Goal: Transaction & Acquisition: Purchase product/service

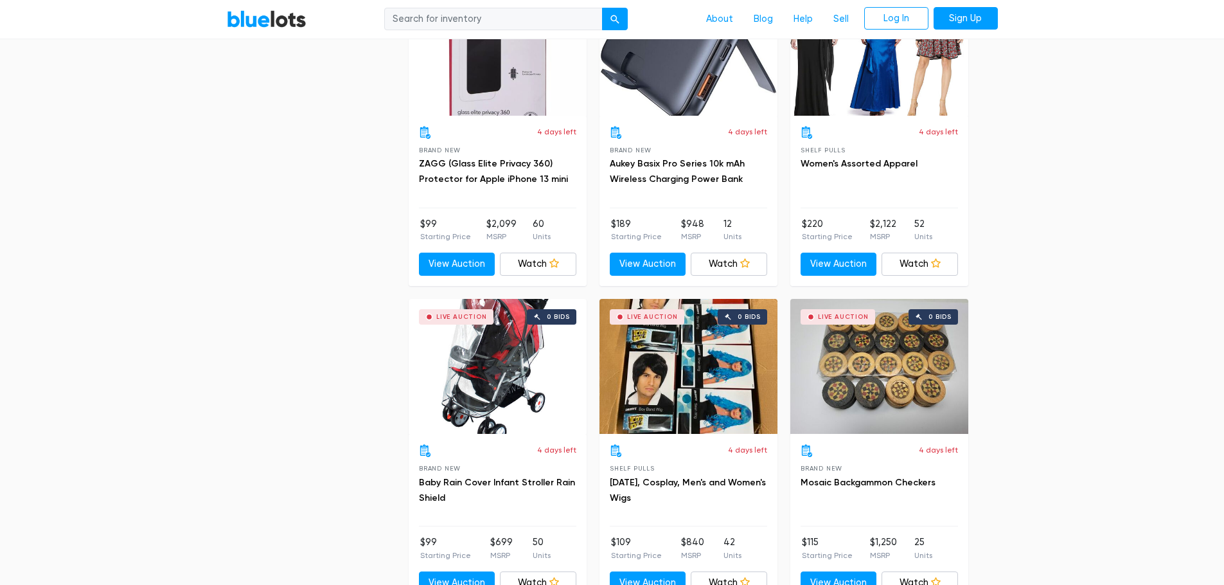
scroll to position [4176, 0]
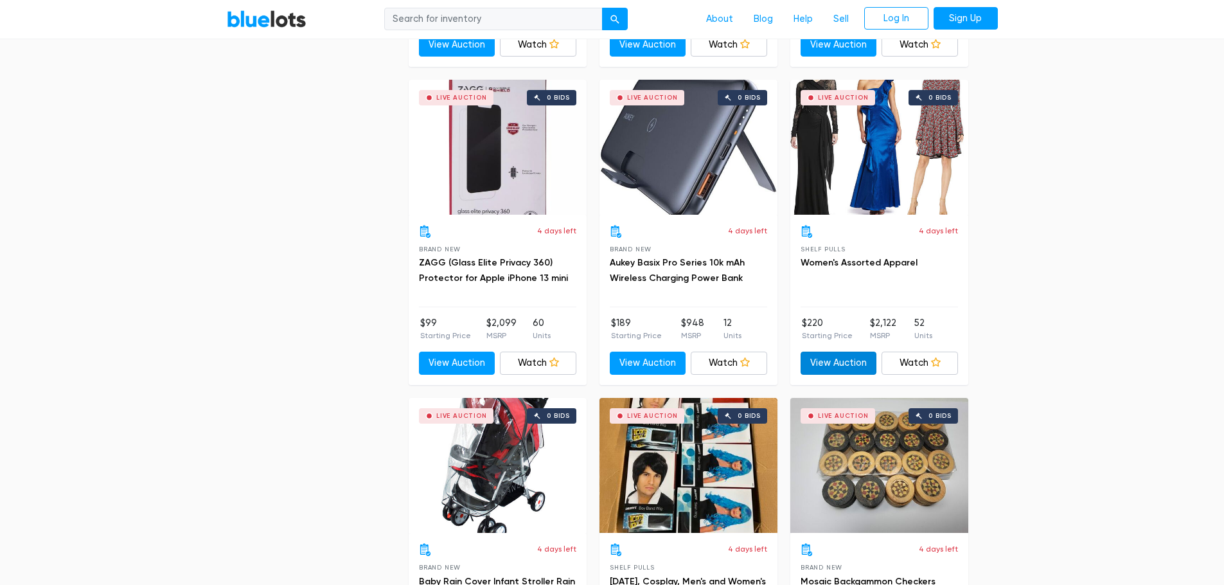
click at [842, 359] on link "View Auction" at bounding box center [839, 362] width 76 height 23
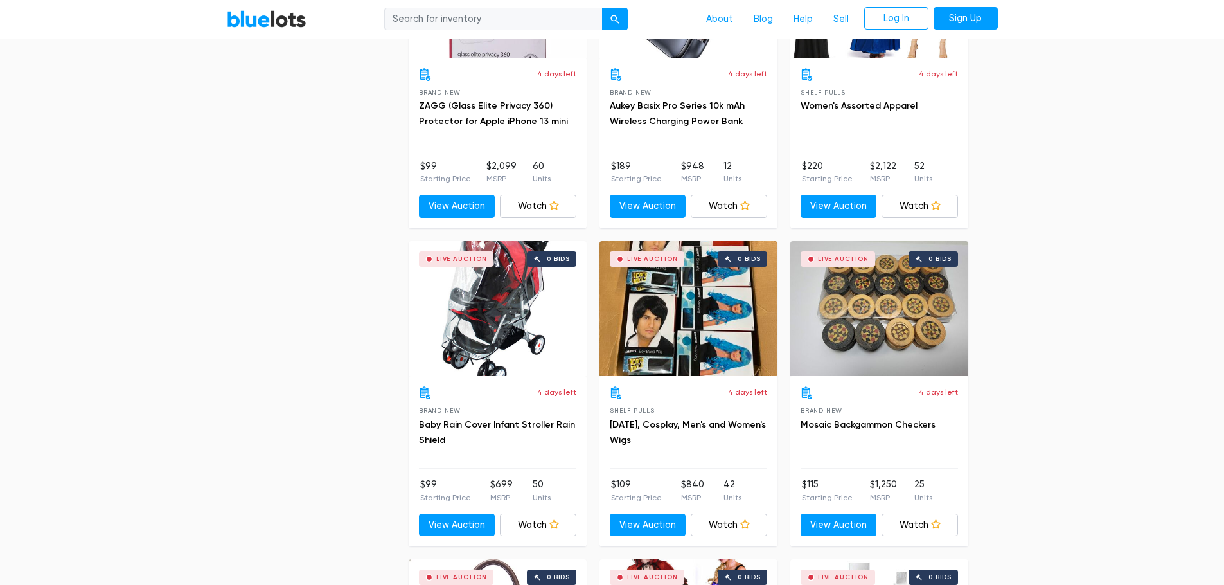
scroll to position [4369, 0]
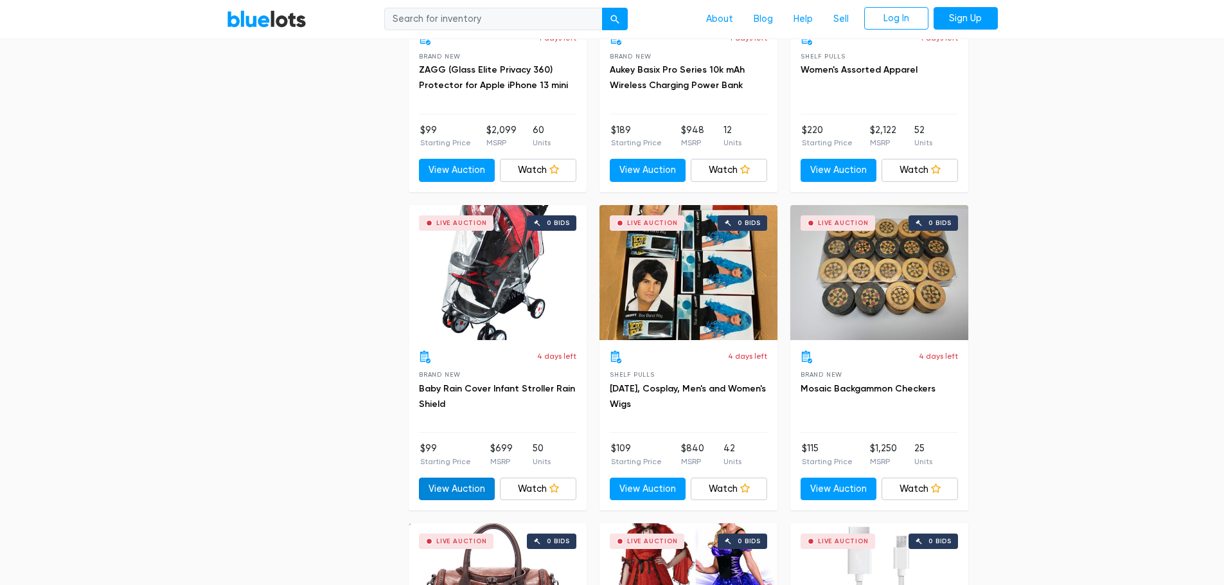
click at [445, 483] on link "View Auction" at bounding box center [457, 488] width 76 height 23
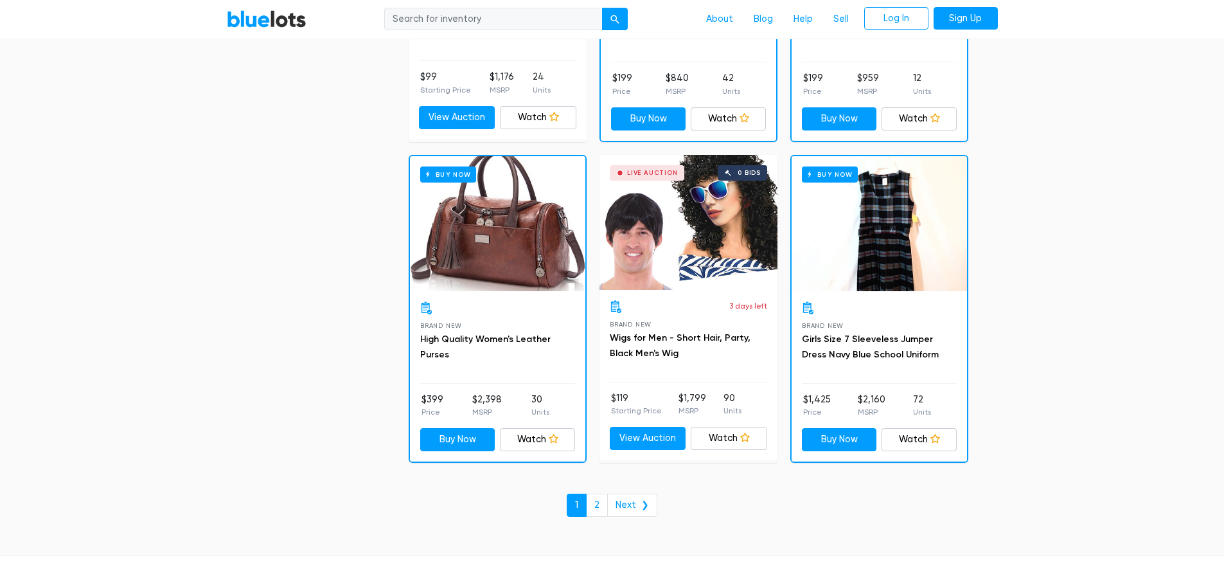
scroll to position [5397, 0]
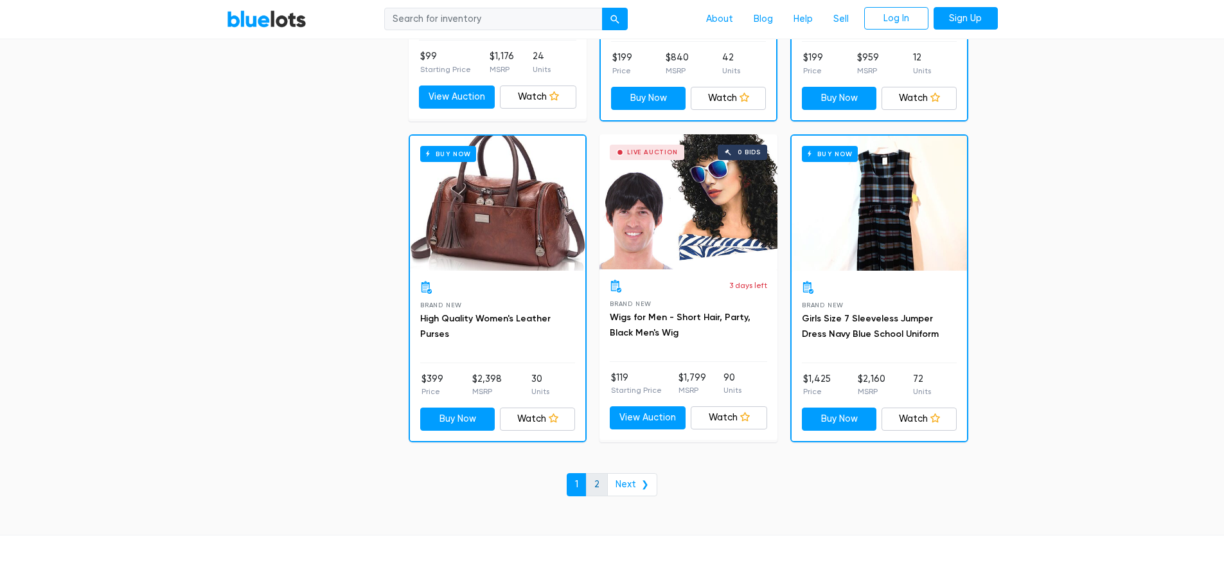
click at [604, 484] on link "2" at bounding box center [597, 484] width 22 height 23
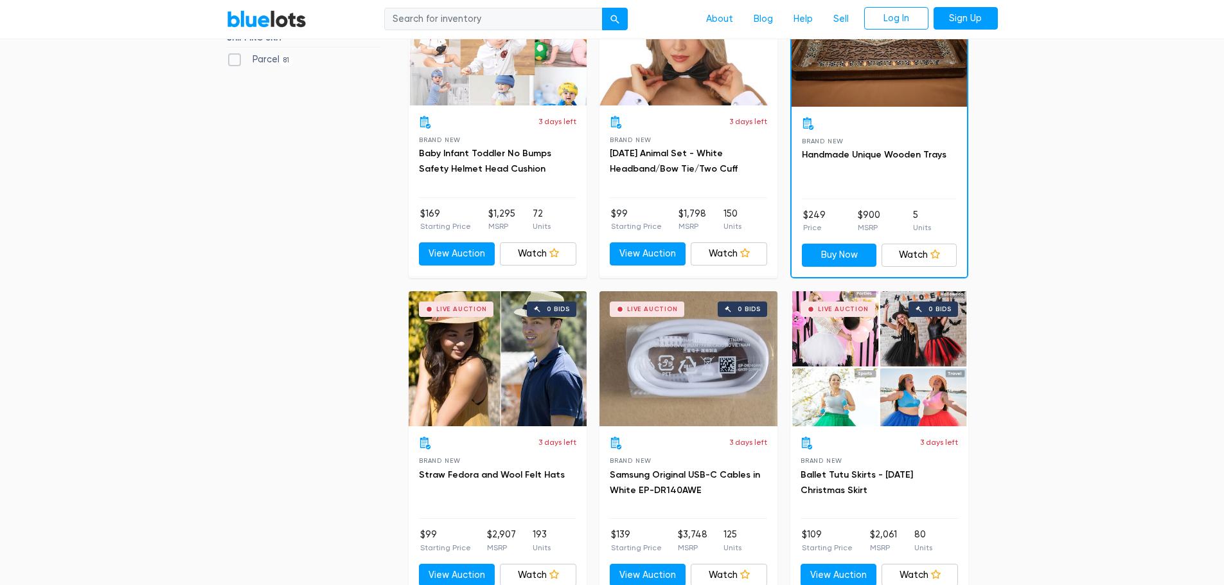
scroll to position [255, 0]
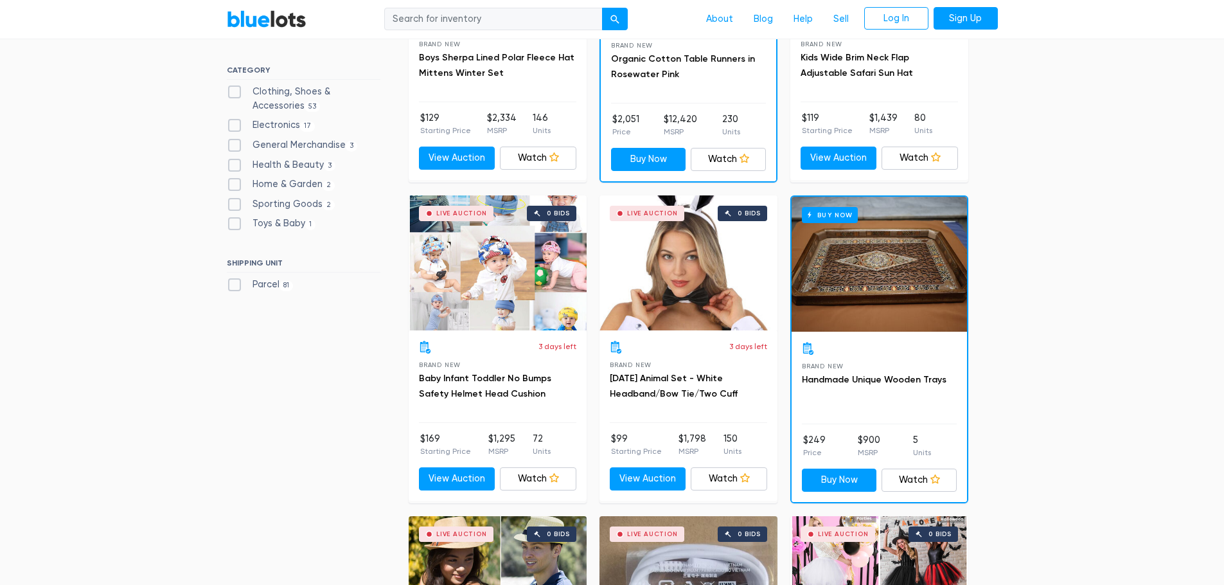
click at [308, 160] on label "Health & Beauty 3" at bounding box center [281, 165] width 109 height 14
click at [235, 160] on Beauty"] "Health & Beauty 3" at bounding box center [231, 162] width 8 height 8
checkbox Beauty"] "true"
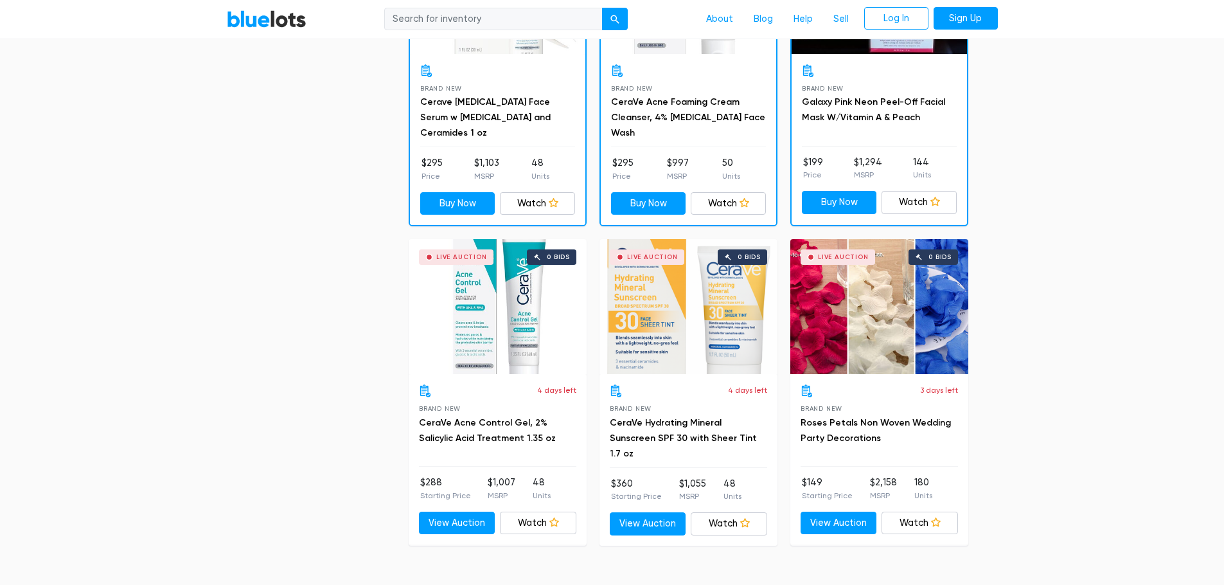
scroll to position [816, 0]
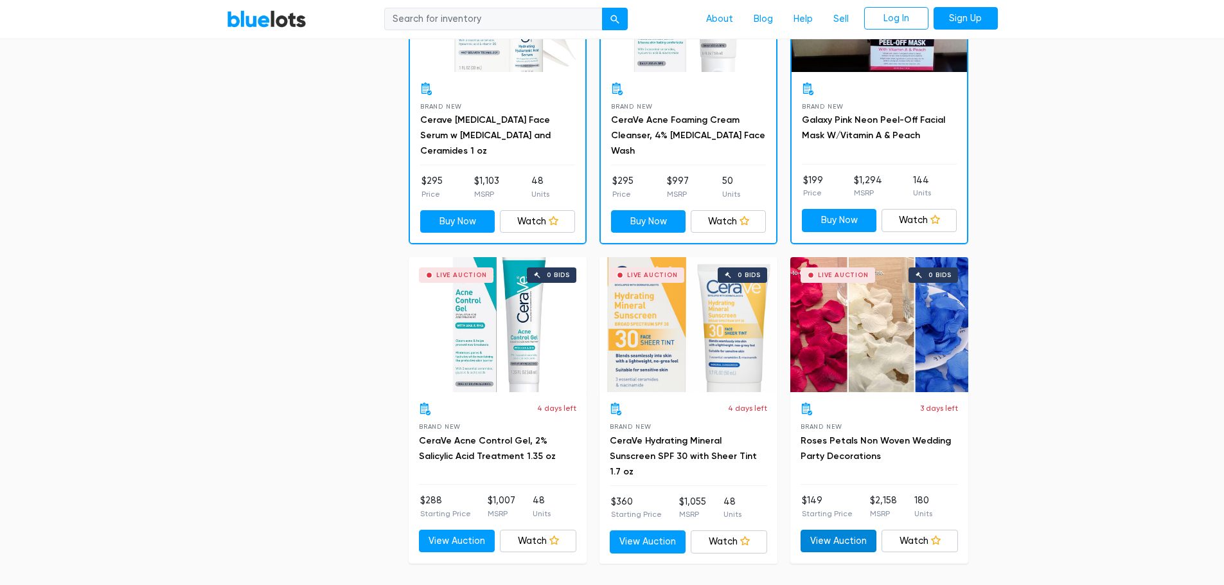
click at [862, 540] on link "View Auction" at bounding box center [839, 540] width 76 height 23
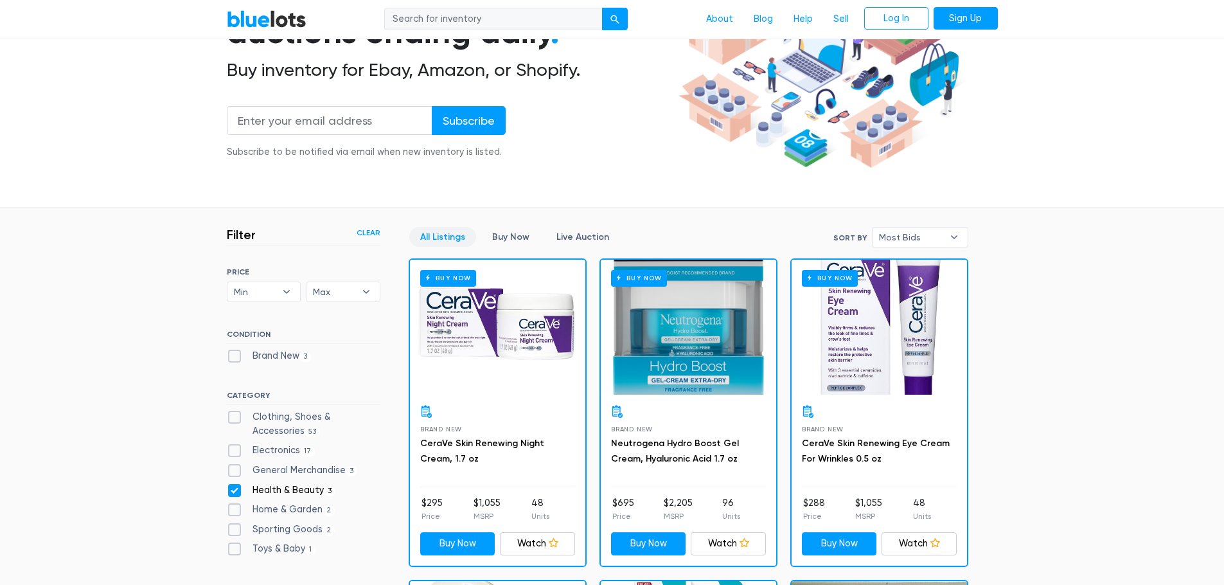
scroll to position [173, 0]
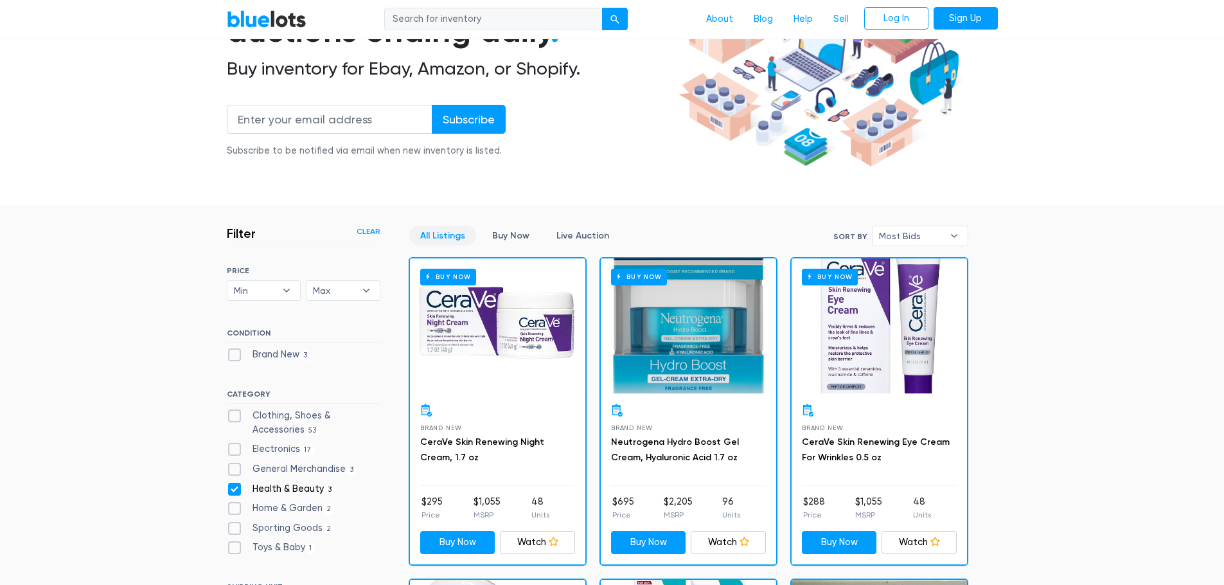
click at [335, 413] on label "Clothing, Shoes & Accessories 53" at bounding box center [304, 423] width 154 height 28
click at [235, 413] on Accessories"] "Clothing, Shoes & Accessories 53" at bounding box center [231, 413] width 8 height 8
checkbox Accessories"] "true"
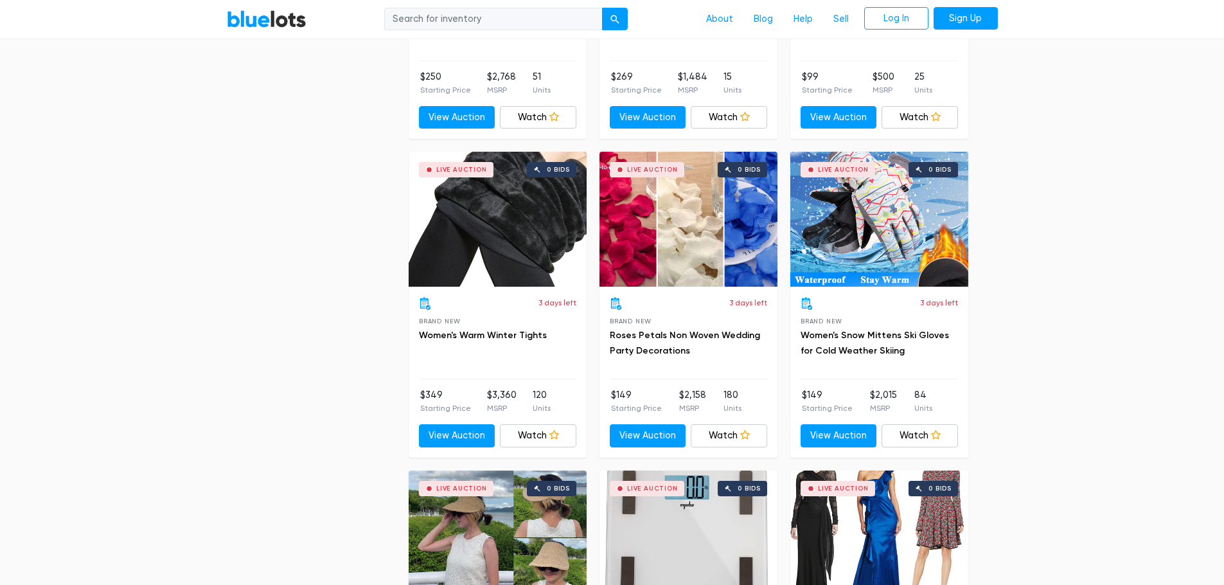
scroll to position [2273, 0]
